Goal: Obtain resource: Download file/media

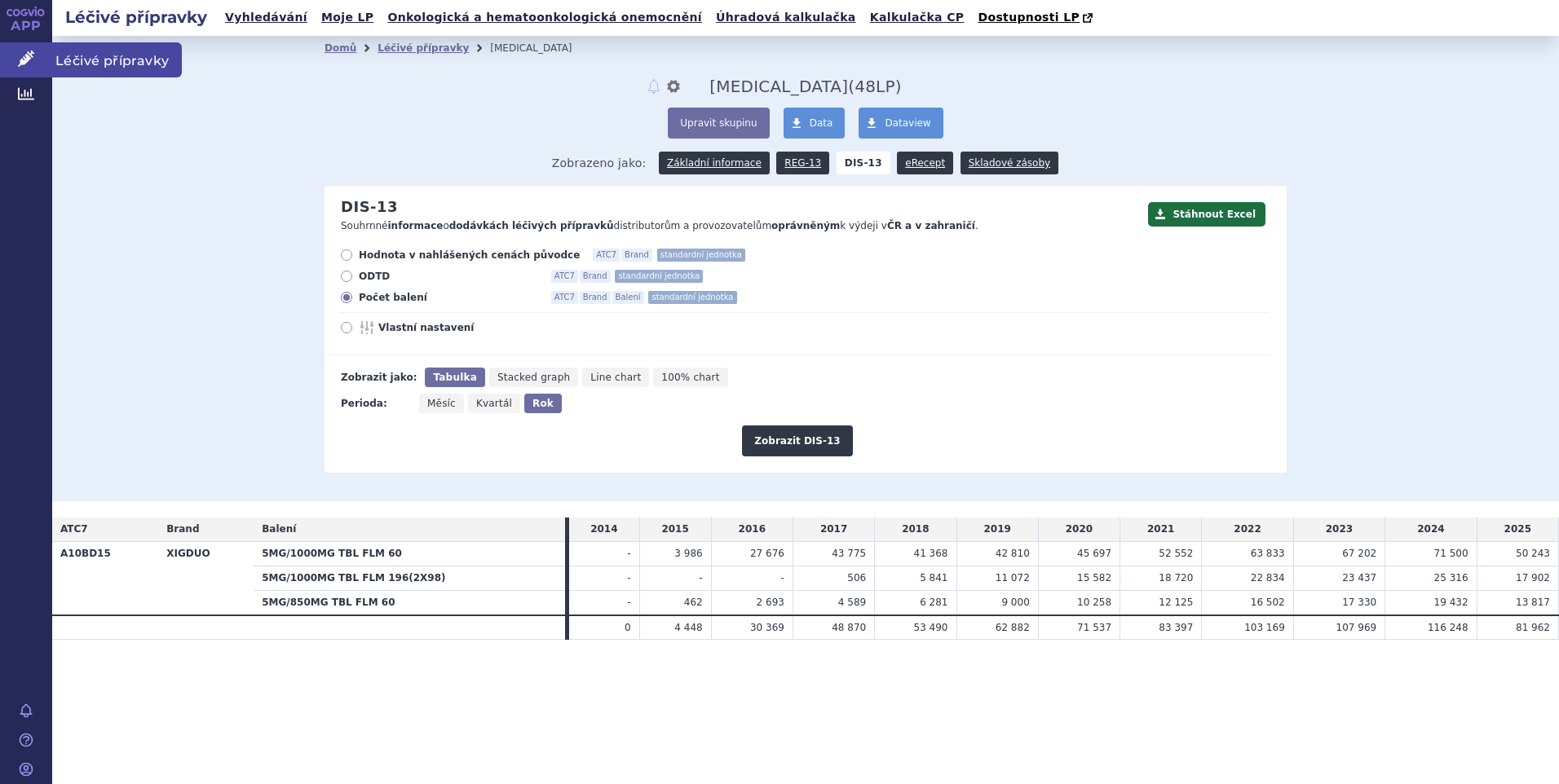
click at [70, 50] on span "Léčivé přípravky" at bounding box center [116, 60] width 130 height 35
click at [84, 55] on span "Léčivé přípravky" at bounding box center [116, 60] width 130 height 35
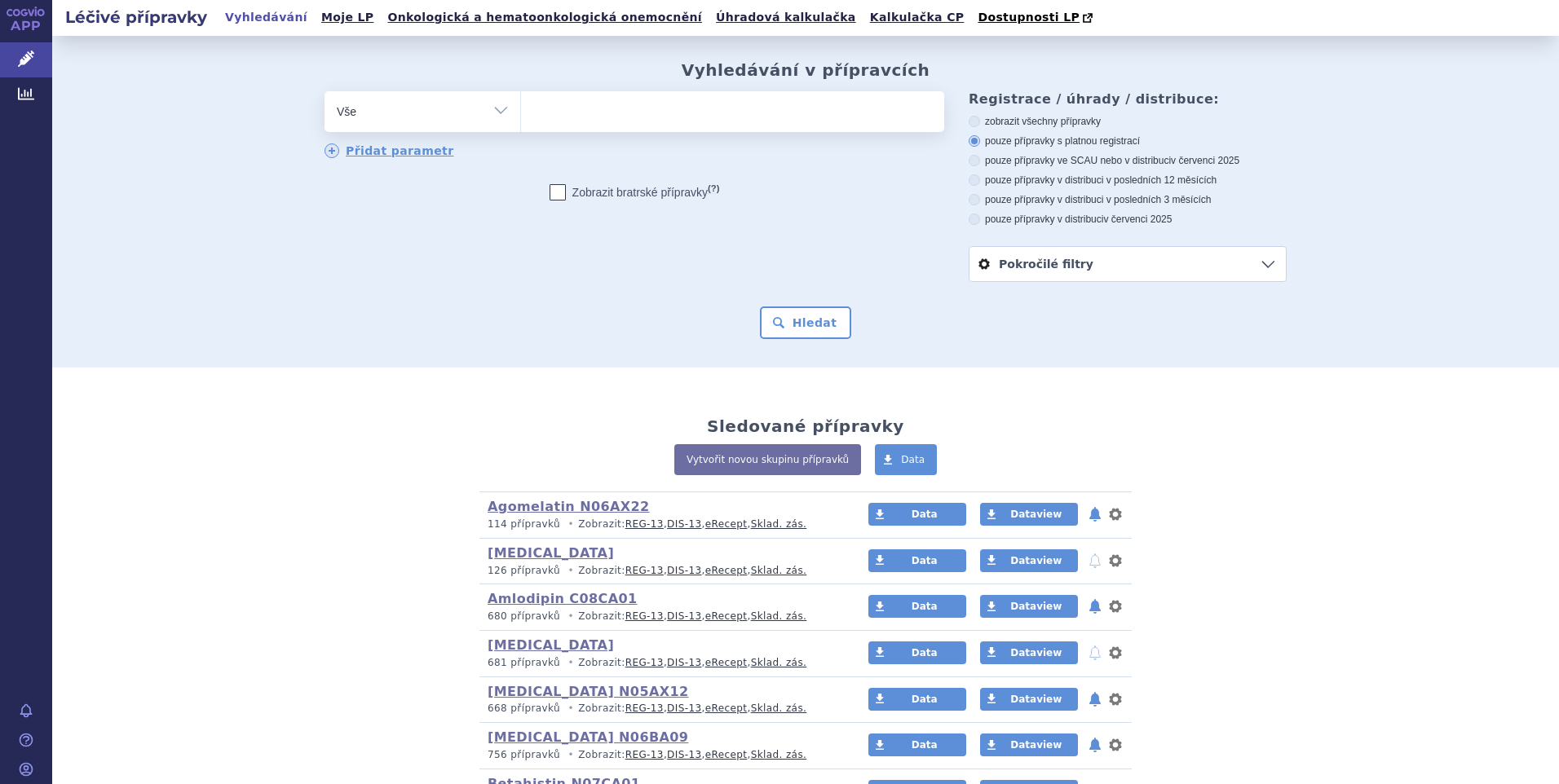
scroll to position [571, 0]
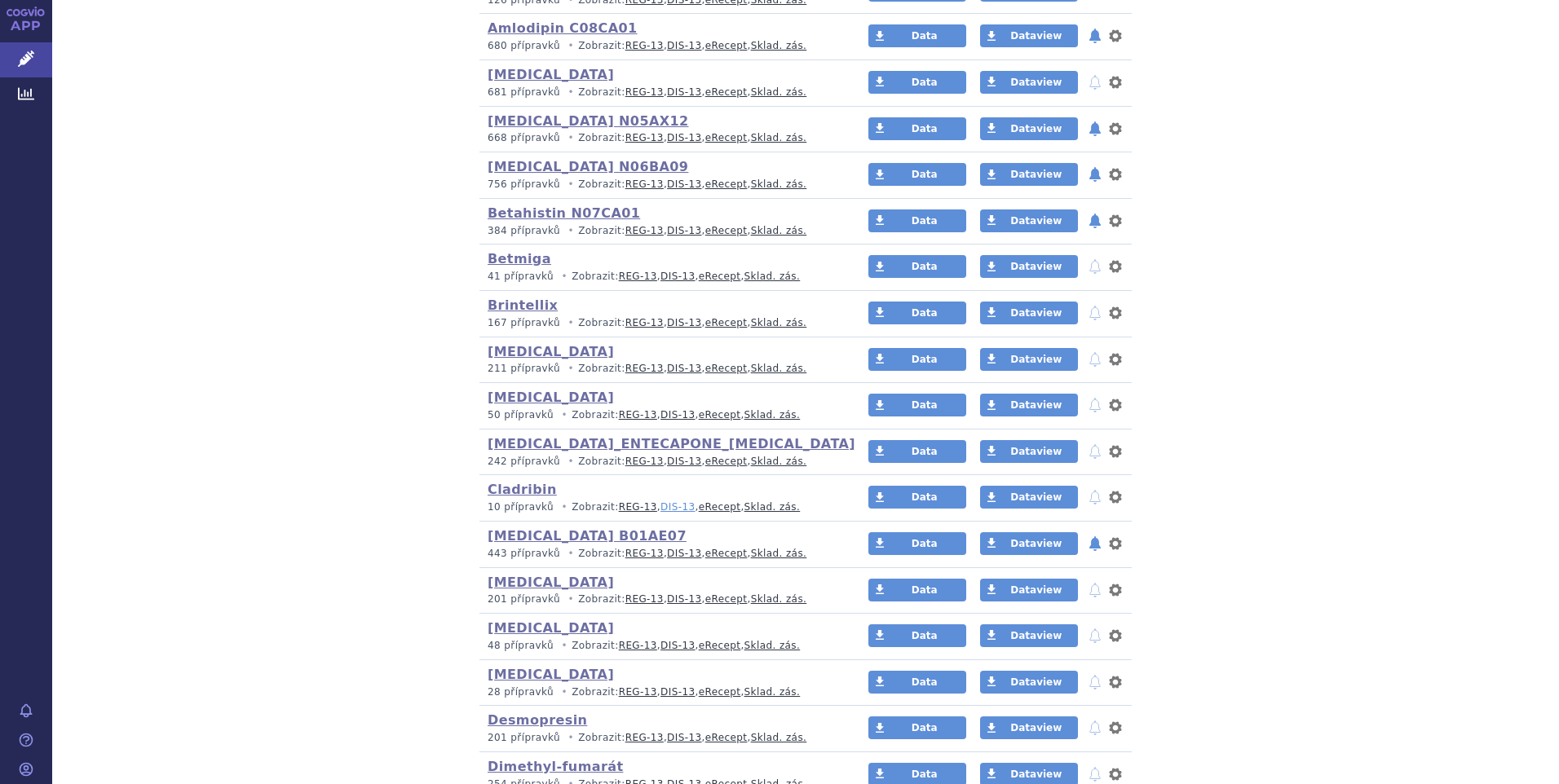
click at [660, 508] on link "DIS-13" at bounding box center [678, 507] width 35 height 12
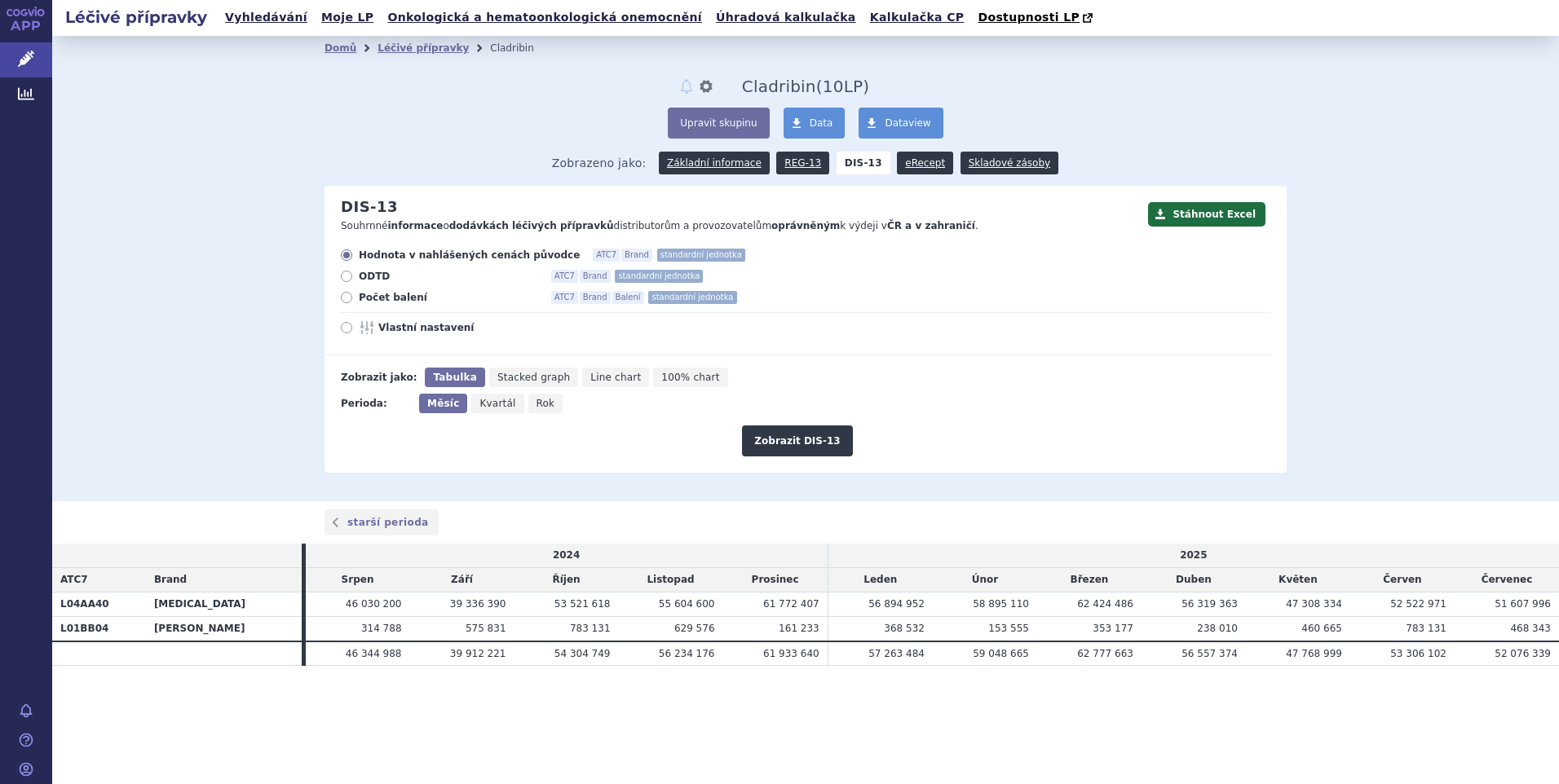
click at [345, 298] on icon at bounding box center [346, 297] width 12 height 12
click at [345, 298] on input "Počet balení ATC7 Brand Balení standardní jednotka" at bounding box center [348, 300] width 11 height 11
radio input "true"
click at [536, 403] on span "Rok" at bounding box center [545, 403] width 19 height 12
click at [535, 403] on input "Rok" at bounding box center [533, 399] width 11 height 11
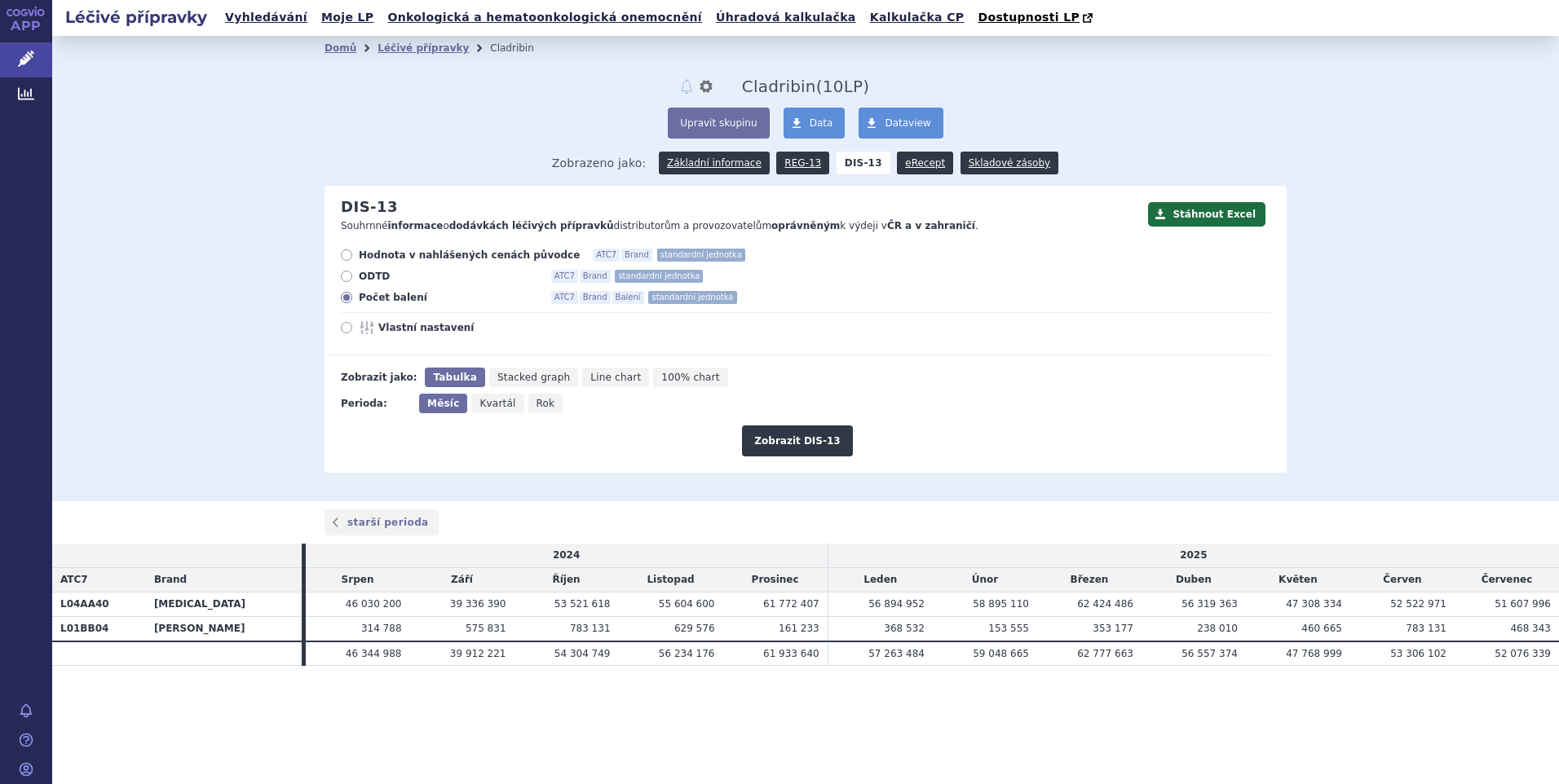
radio input "true"
click at [758, 441] on button "Zobrazit DIS-13" at bounding box center [797, 441] width 110 height 31
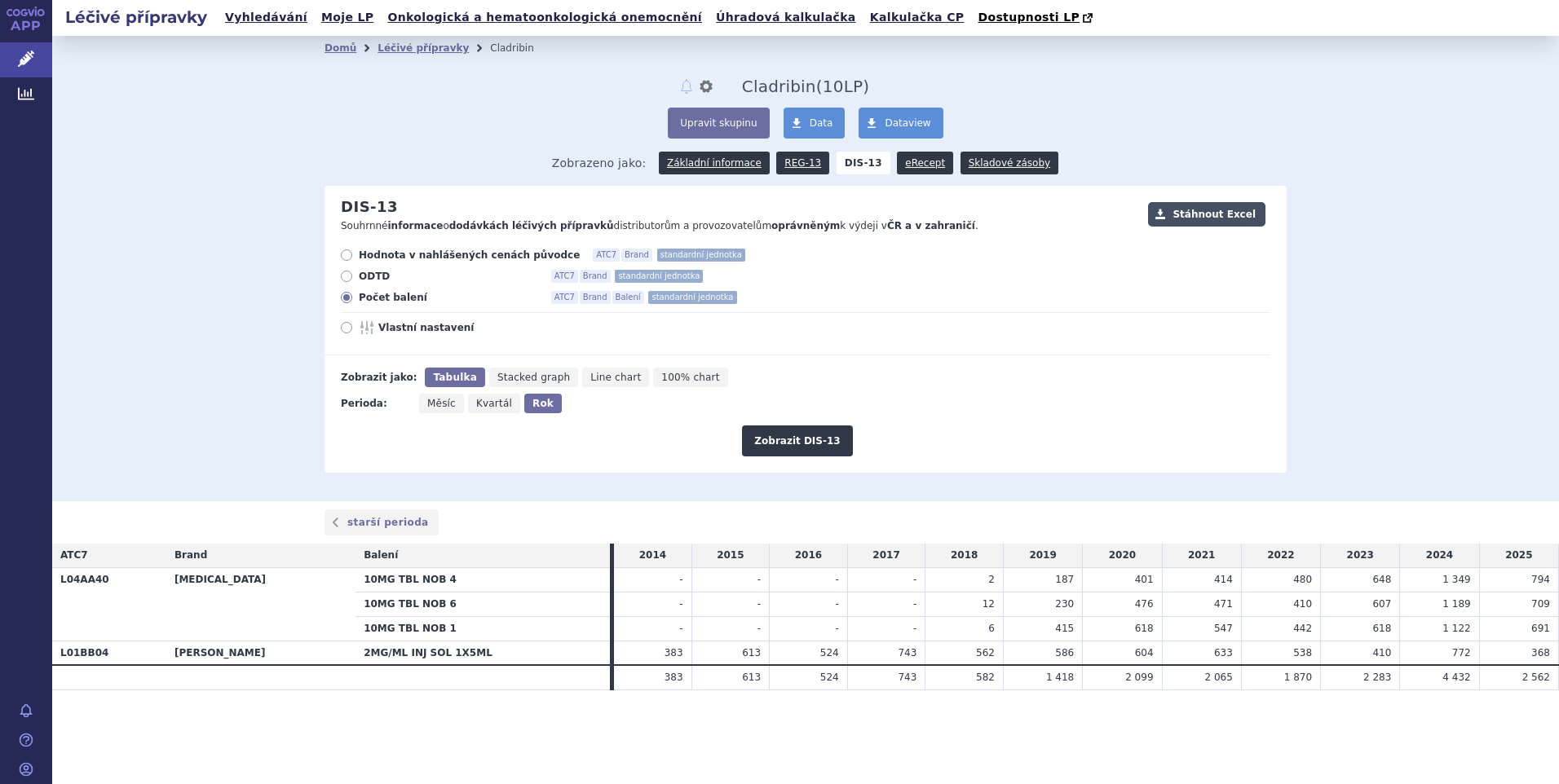
click at [1206, 220] on button "Stáhnout Excel" at bounding box center [1206, 214] width 117 height 25
click at [75, 52] on span "Léčivé přípravky" at bounding box center [116, 60] width 130 height 35
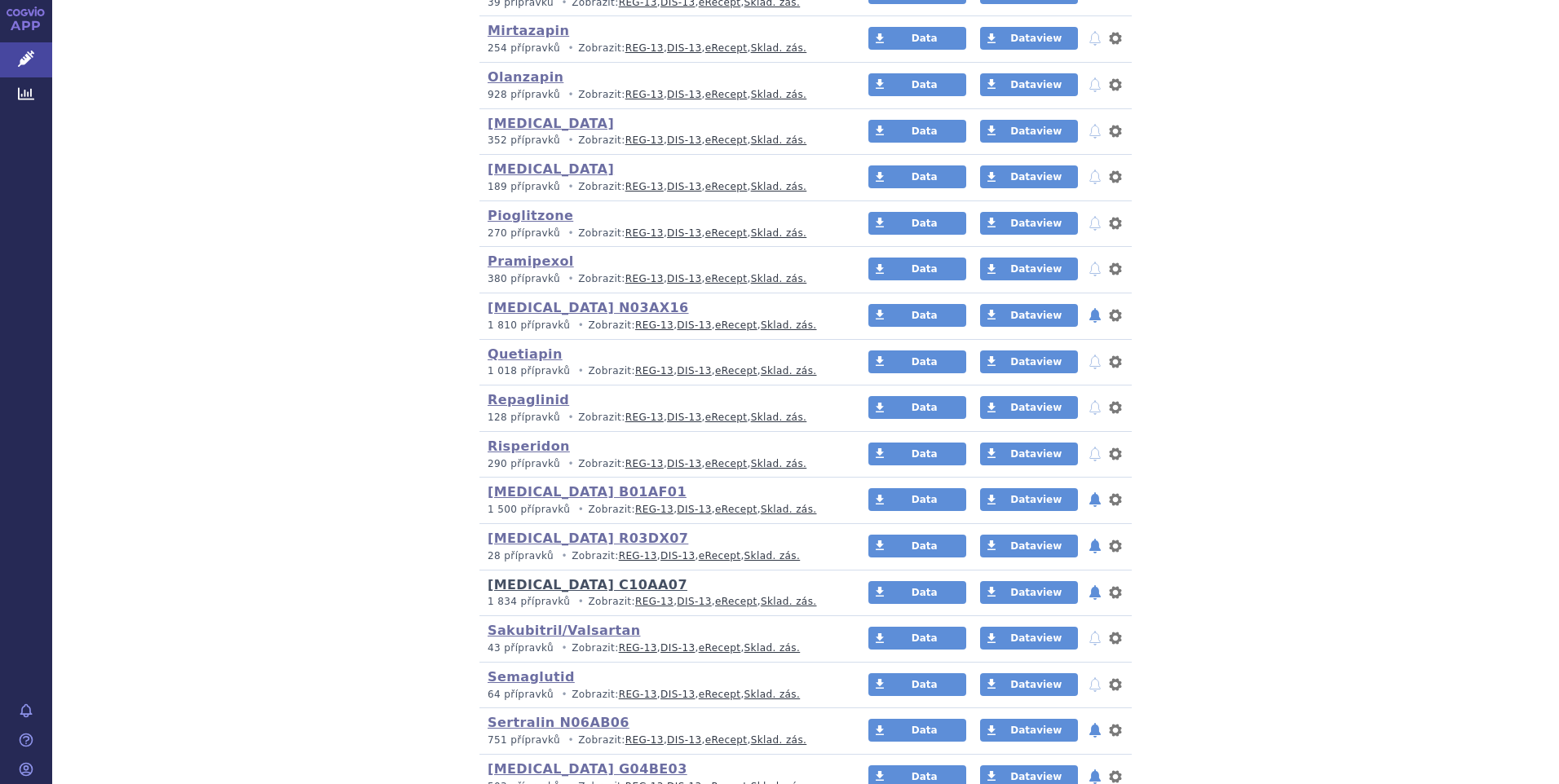
scroll to position [2853, 0]
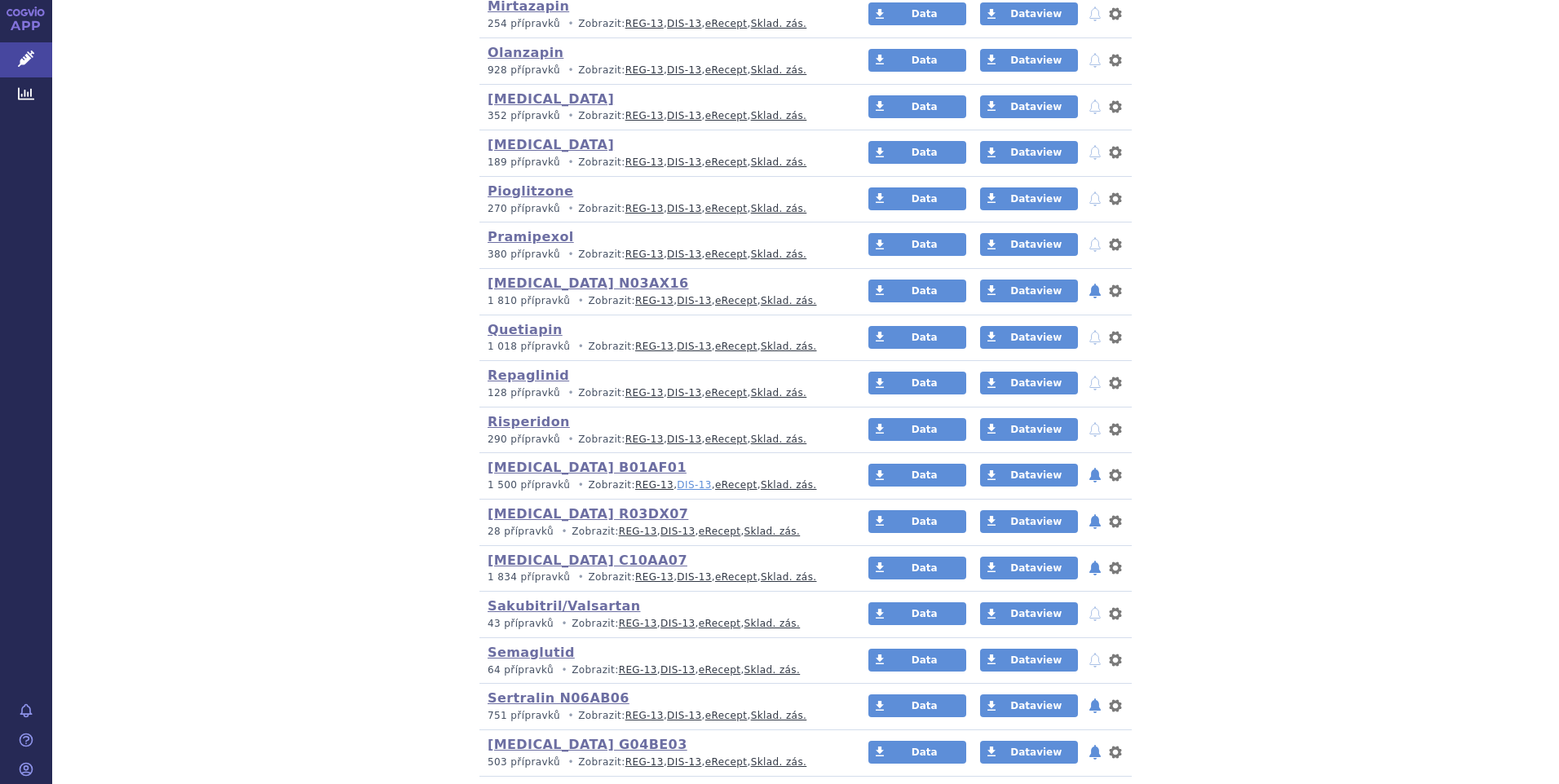
click at [677, 486] on link "DIS-13" at bounding box center [694, 485] width 35 height 12
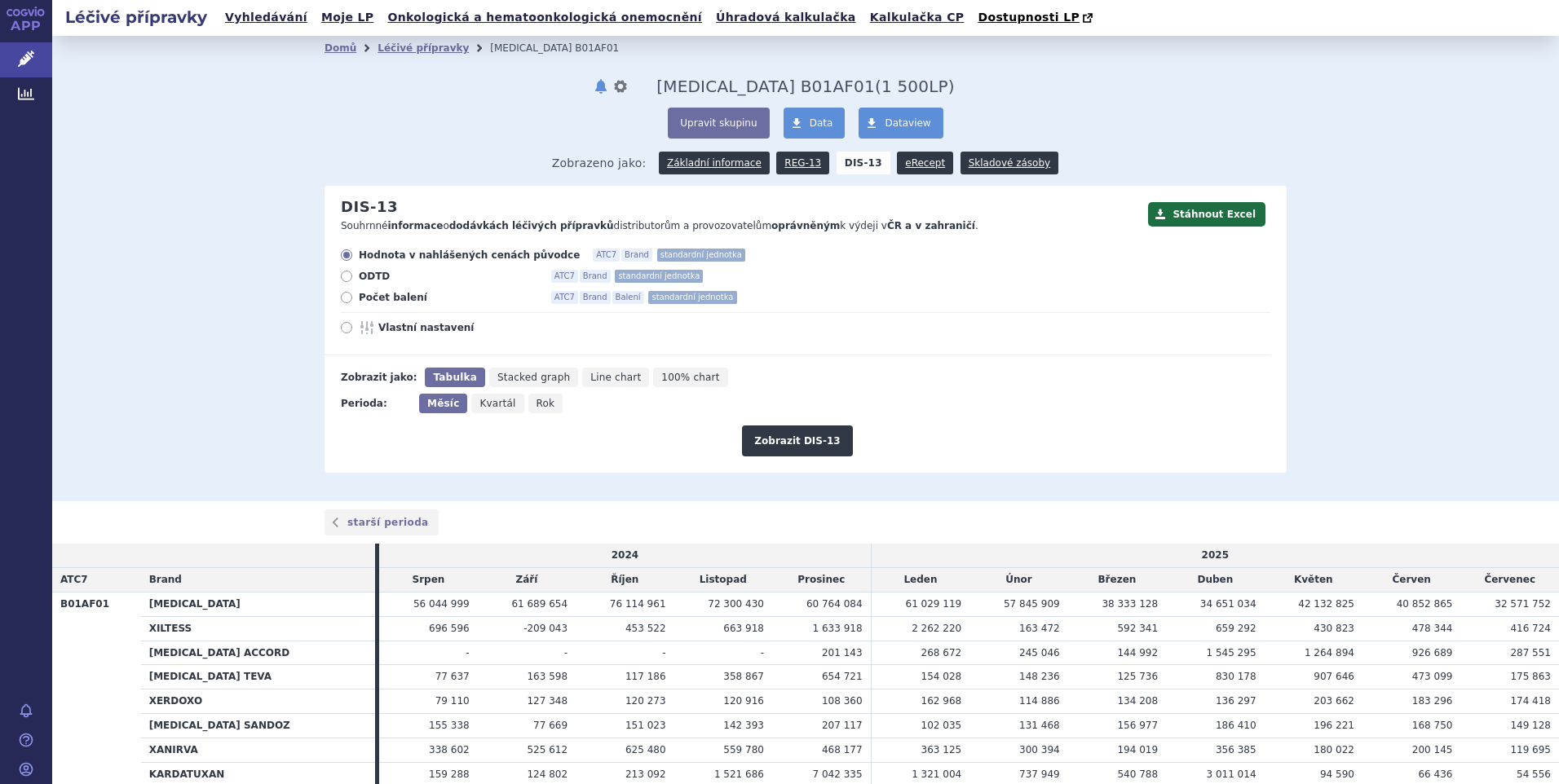
click at [382, 303] on span "Počet balení" at bounding box center [448, 297] width 179 height 13
click at [353, 303] on input "Počet balení ATC7 Brand Balení standardní jednotka" at bounding box center [348, 300] width 11 height 11
radio input "true"
click at [536, 404] on span "Rok" at bounding box center [545, 403] width 19 height 12
click at [531, 404] on input "Rok" at bounding box center [533, 399] width 11 height 11
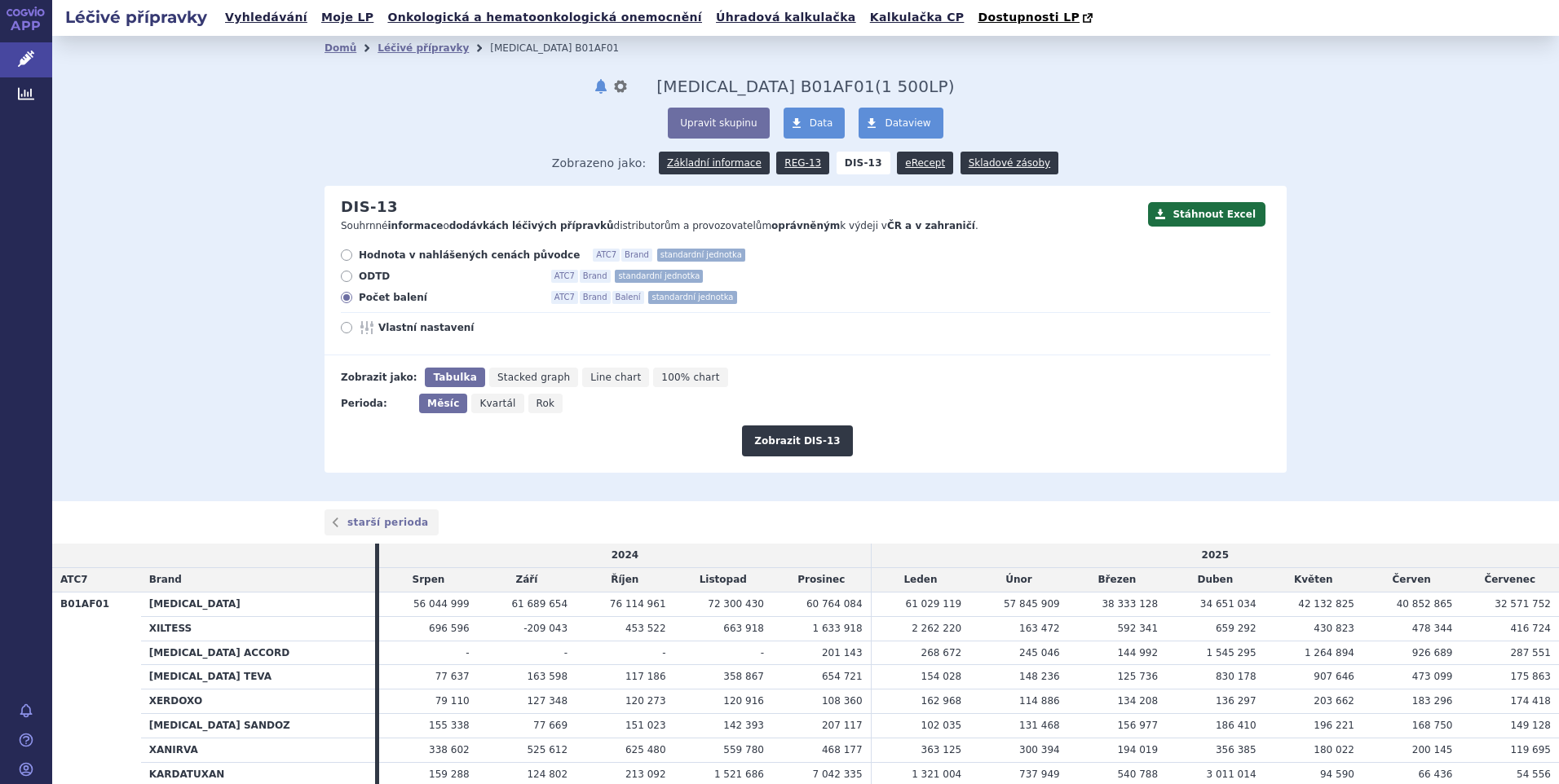
radio input "true"
click at [775, 442] on button "Zobrazit DIS-13" at bounding box center [797, 441] width 110 height 31
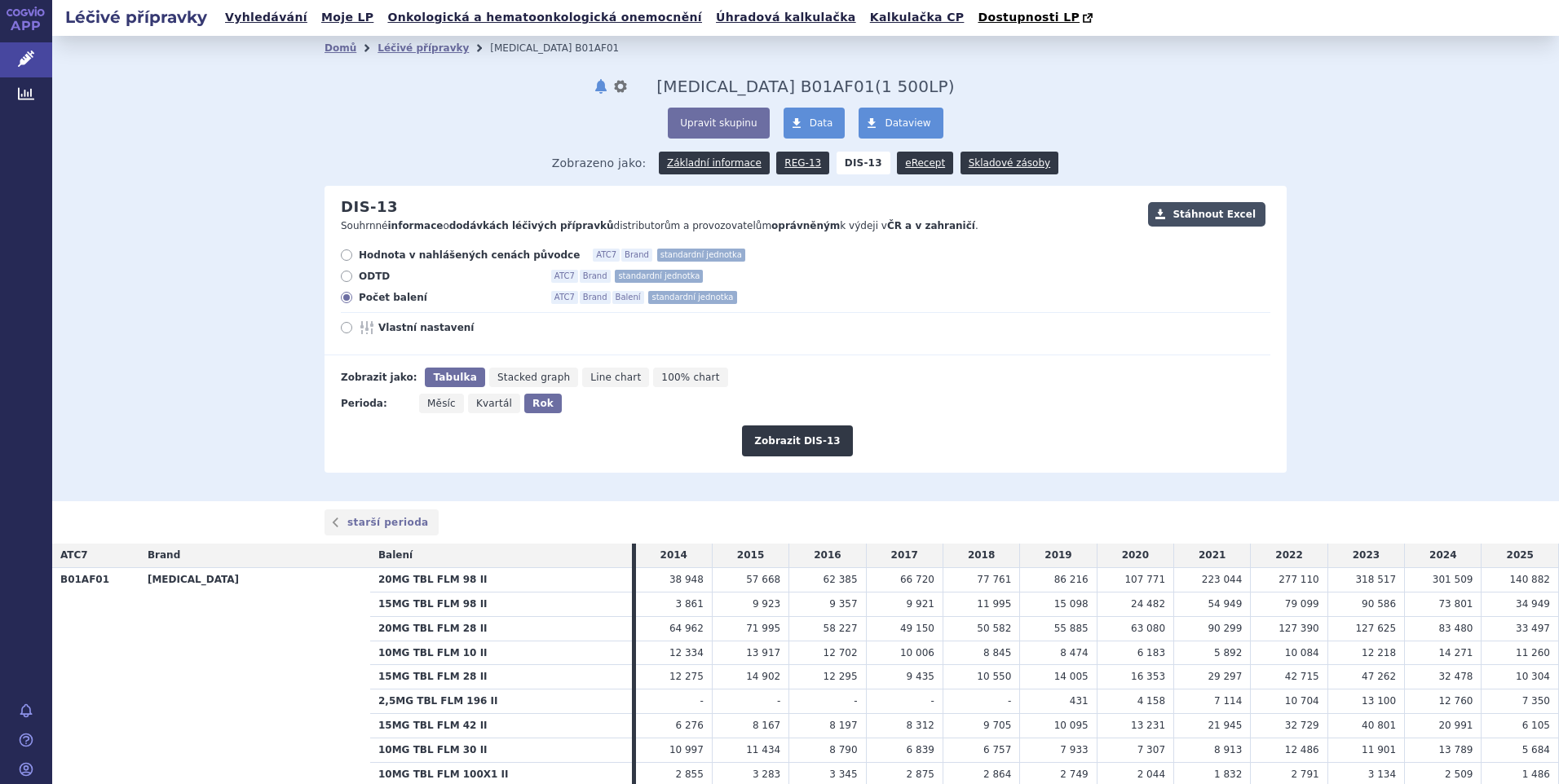
click at [1214, 211] on button "Stáhnout Excel" at bounding box center [1206, 214] width 117 height 25
